Goal: Task Accomplishment & Management: Manage account settings

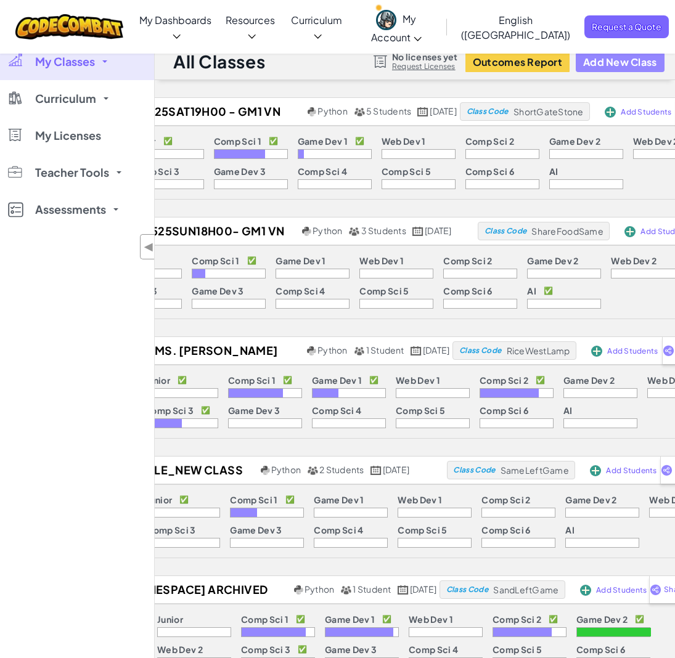
click at [609, 63] on button "Add New Class" at bounding box center [620, 62] width 89 height 20
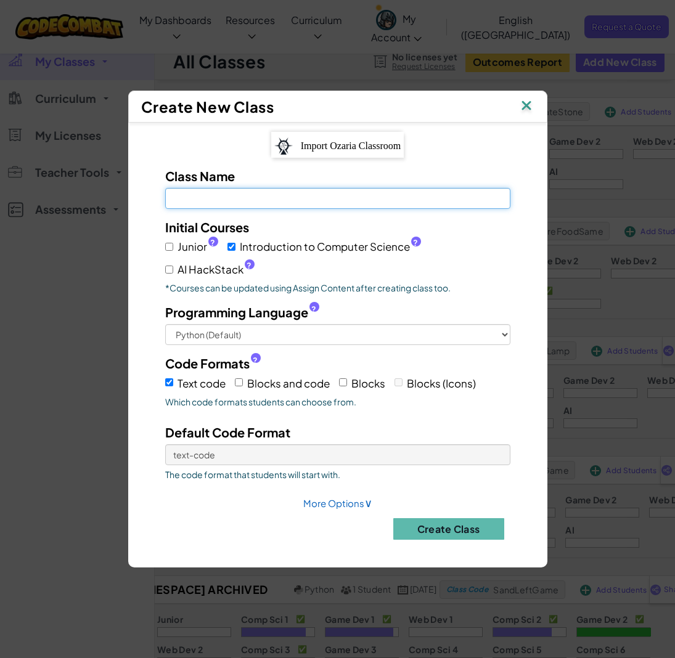
click at [293, 203] on input "Class Name Field is required" at bounding box center [337, 198] width 345 height 21
paste input "Trial/CC280925Sun15h00 - GM1 VN"
click at [171, 202] on input "Trial/CC280925Sun15h00 - GM1 VN" at bounding box center [337, 198] width 345 height 21
type input "Trial/CC280925Sun15h00 - GM1 VN"
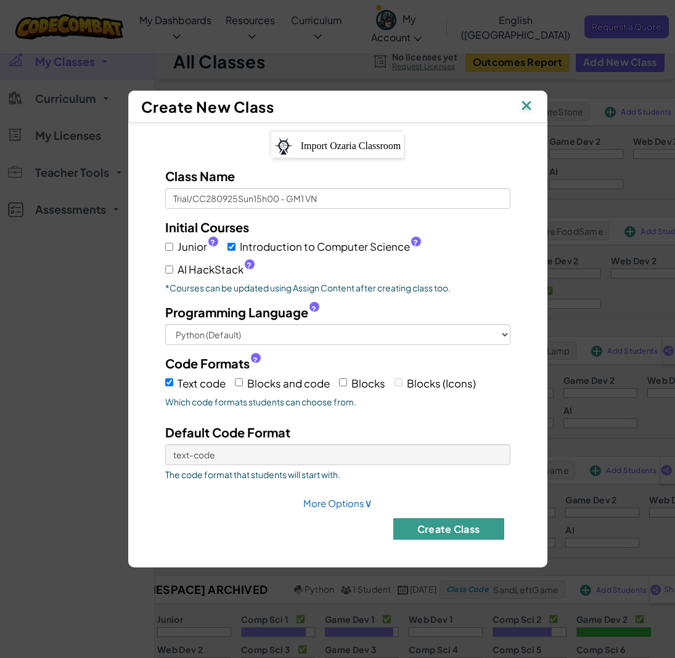
click at [428, 522] on button "Create Class" at bounding box center [448, 529] width 111 height 22
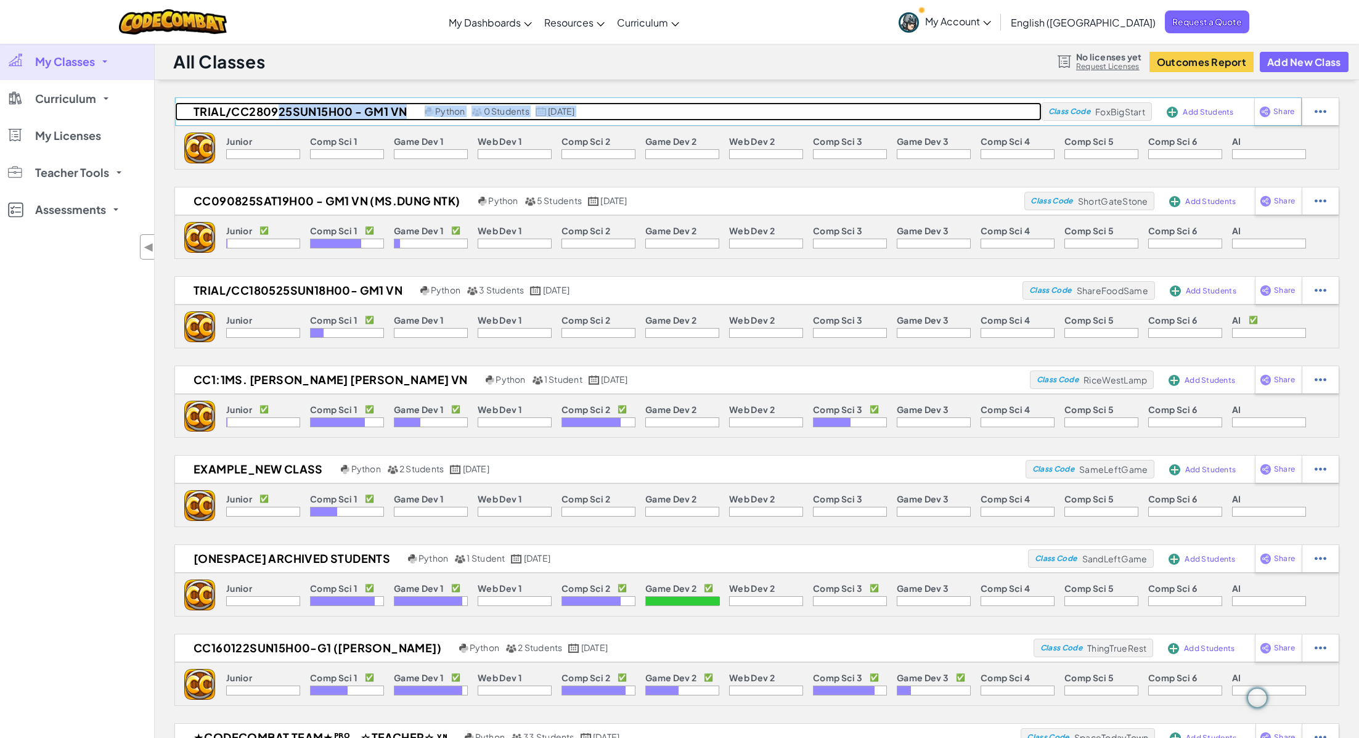
click at [353, 102] on h2 "Trial/CC280925Sun15h00 - GM1 VN" at bounding box center [298, 111] width 247 height 18
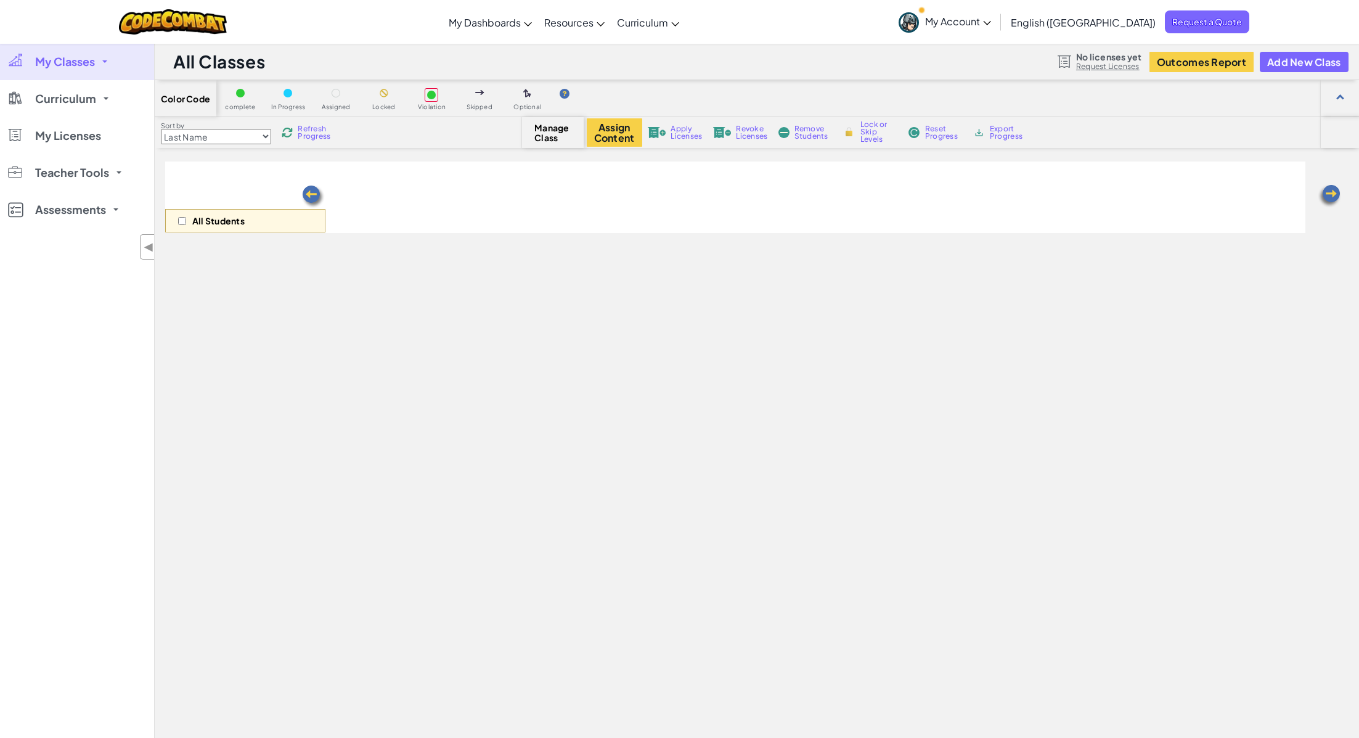
select select "560f1a9f22961295f9427742"
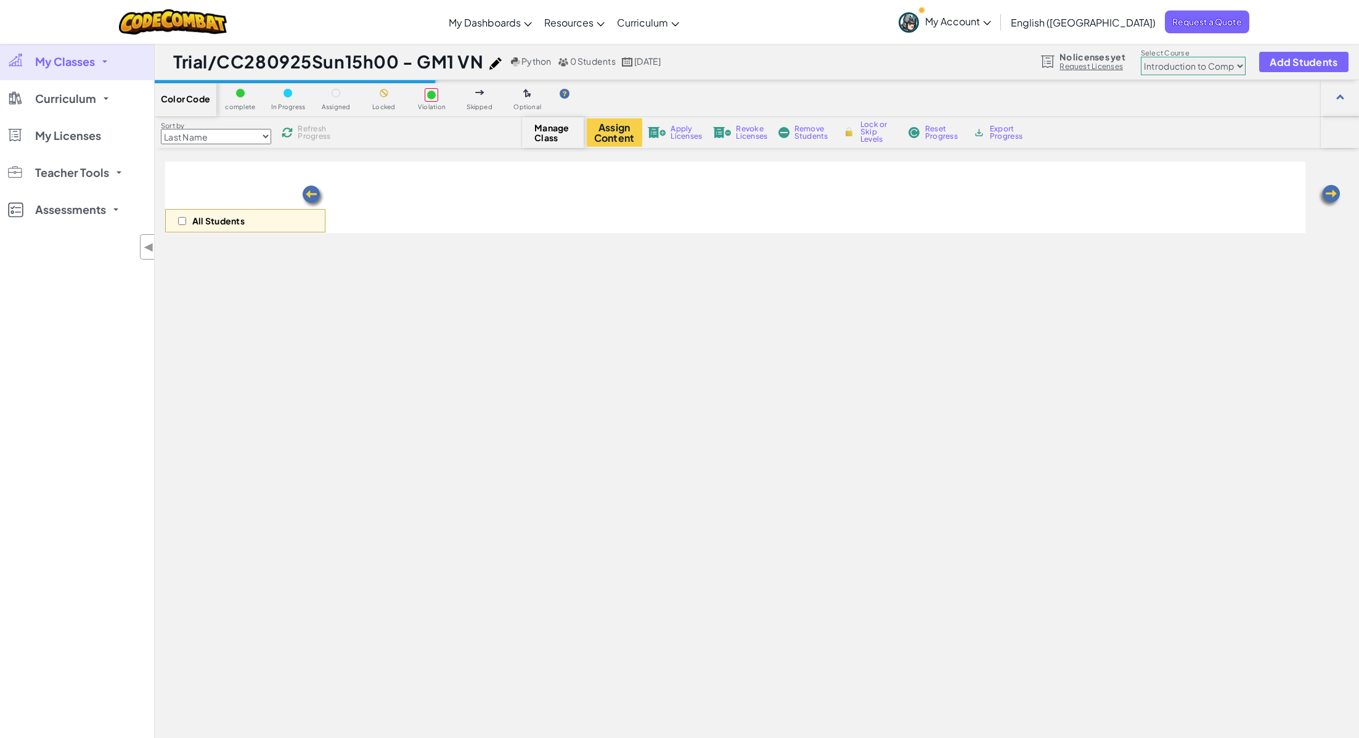
click at [494, 67] on img at bounding box center [495, 63] width 12 height 12
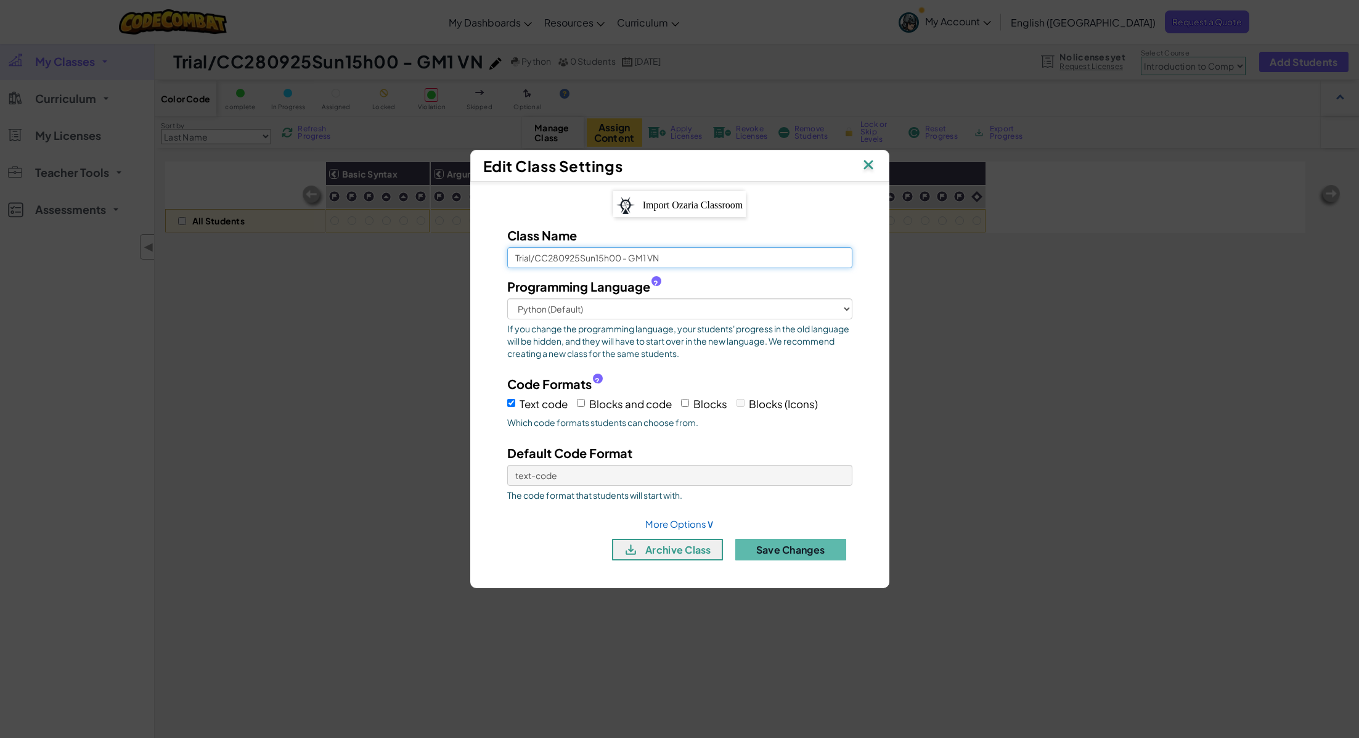
click at [674, 258] on input "Trial/CC280925Sun15h00 - GM1 VN" at bounding box center [679, 257] width 345 height 21
type input "Trial/CC280925Sun15h00 - GM1 VN (Ms.Dung NTK)"
click at [674, 552] on button "Save Changes" at bounding box center [790, 550] width 111 height 22
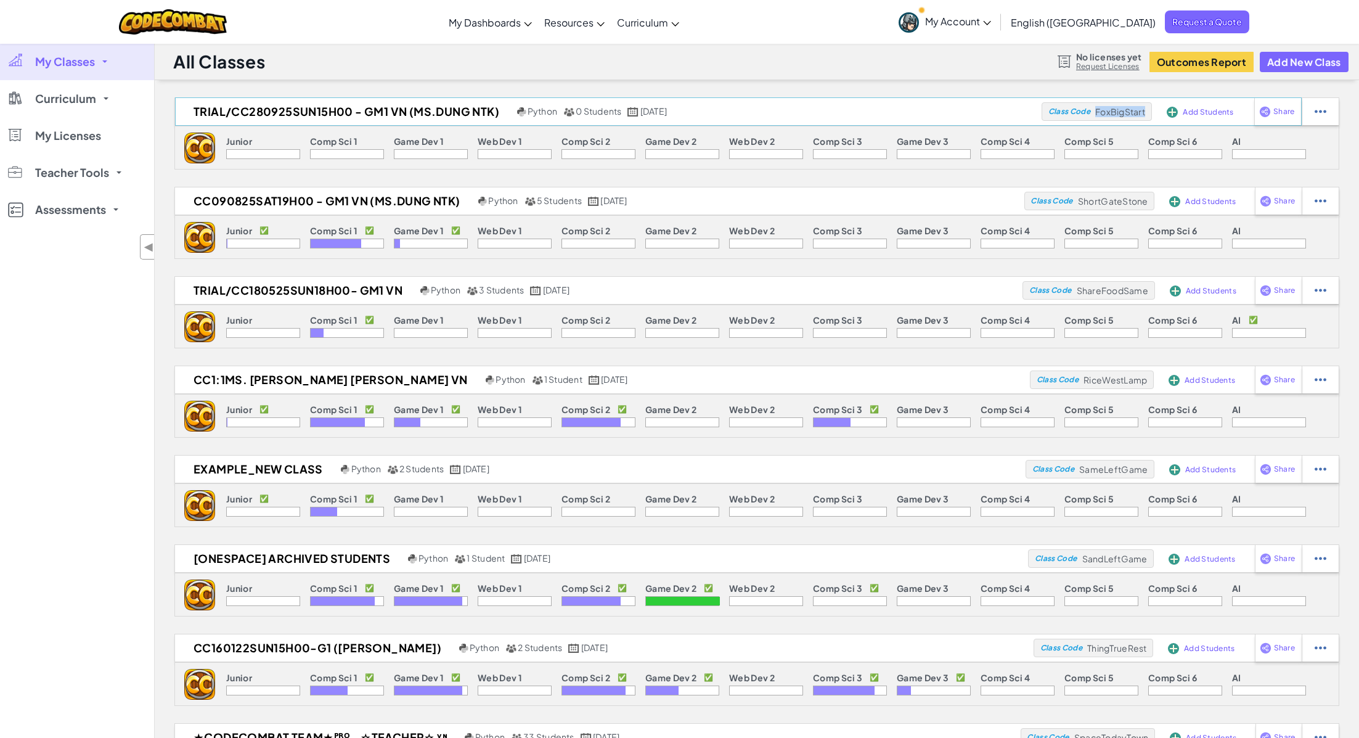
drag, startPoint x: 1097, startPoint y: 110, endPoint x: 1148, endPoint y: 113, distance: 50.6
click at [674, 113] on div "Class Code FoxBigStart" at bounding box center [1097, 111] width 111 height 18
copy span "FoxBigStart"
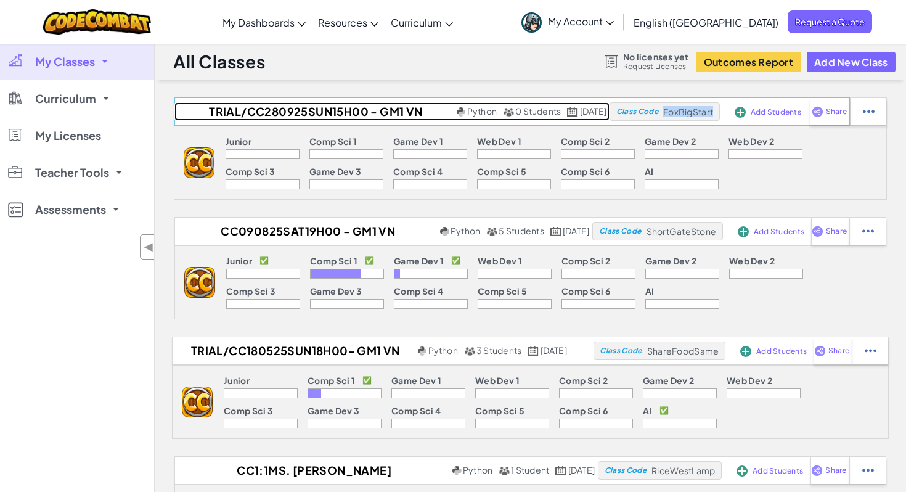
click at [266, 112] on h2 "Trial/CC280925Sun15h00 - GM1 VN (Ms.Dung NTK)" at bounding box center [313, 111] width 279 height 18
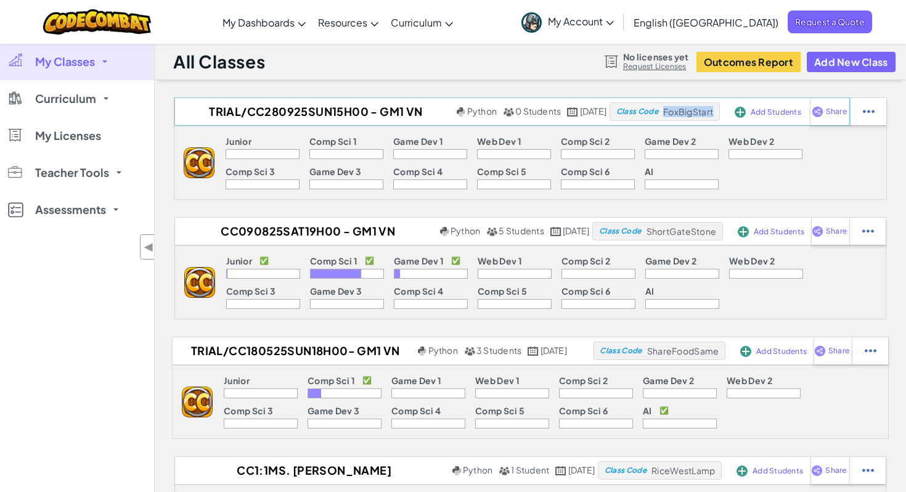
select select "560f1a9f22961295f9427742"
